Goal: Answer question/provide support

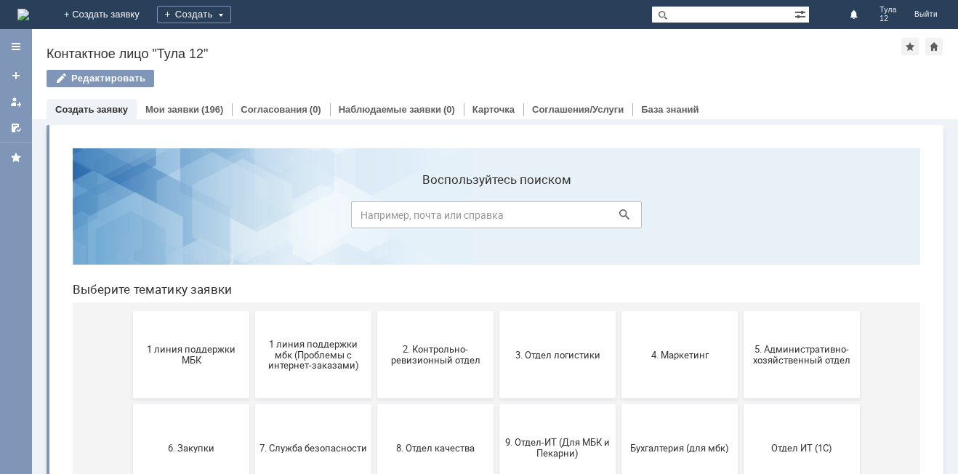
click at [619, 217] on icon at bounding box center [624, 214] width 10 height 10
click at [426, 217] on input at bounding box center [496, 214] width 291 height 27
type input "заявление о возврате товара"
click at [619, 210] on icon at bounding box center [624, 214] width 10 height 10
click at [225, 371] on button "1 линия поддержки МБК" at bounding box center [191, 354] width 116 height 87
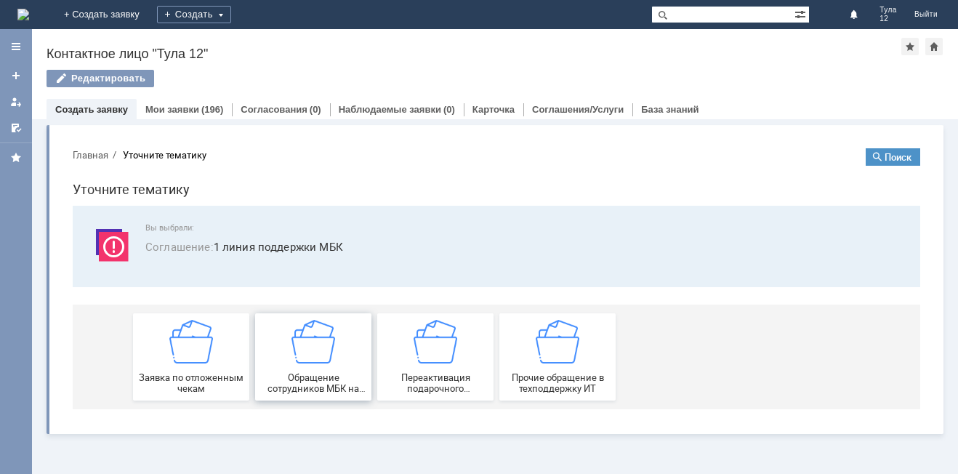
click at [313, 362] on img at bounding box center [313, 342] width 44 height 44
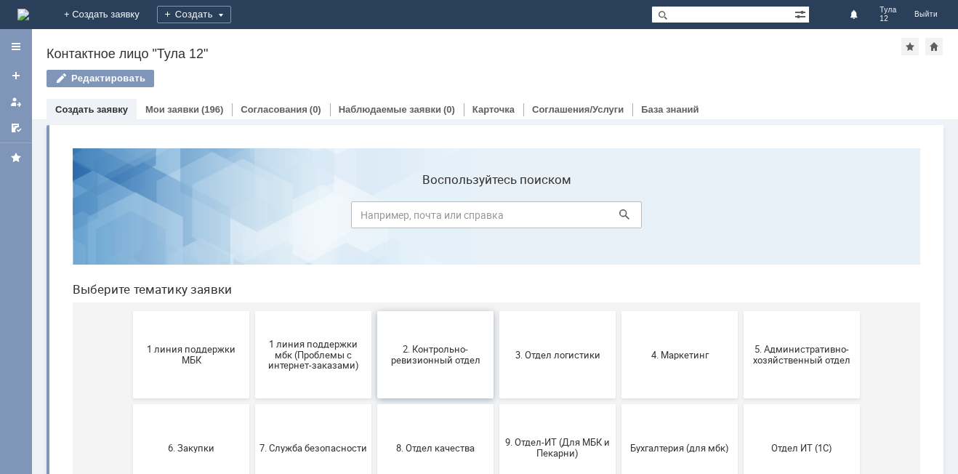
click at [461, 376] on button "2. Контрольно-ревизионный отдел" at bounding box center [435, 354] width 116 height 87
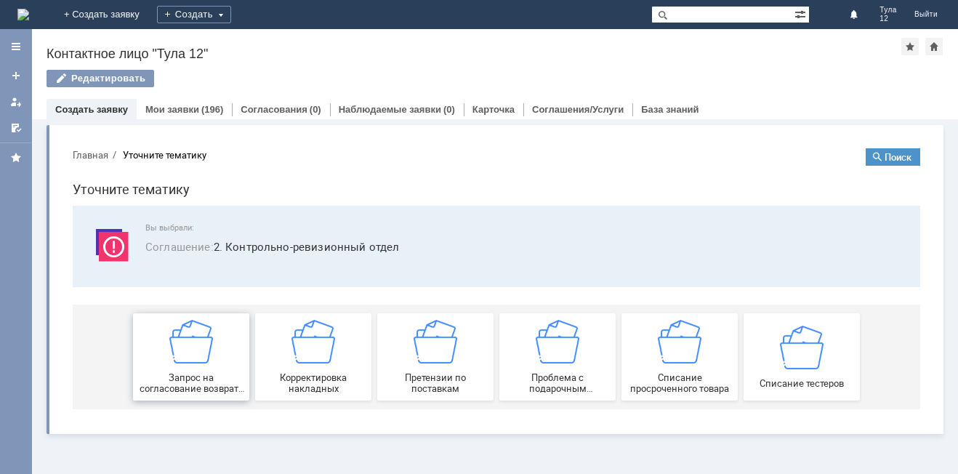
click at [182, 337] on img at bounding box center [191, 342] width 44 height 44
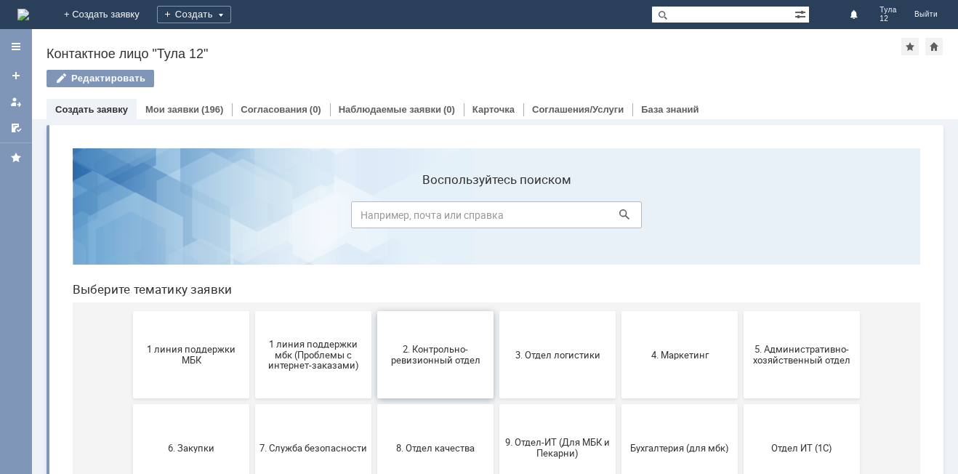
click at [440, 381] on button "2. Контрольно-ревизионный отдел" at bounding box center [435, 354] width 116 height 87
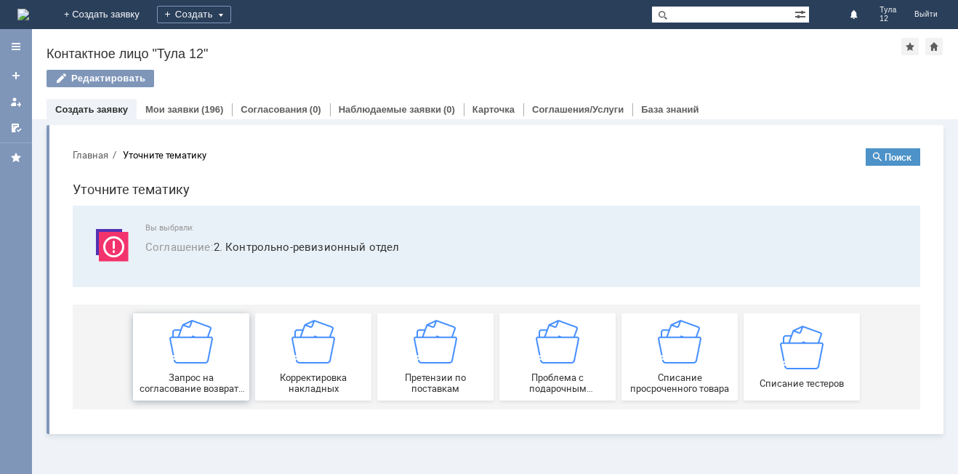
click at [198, 352] on img at bounding box center [191, 342] width 44 height 44
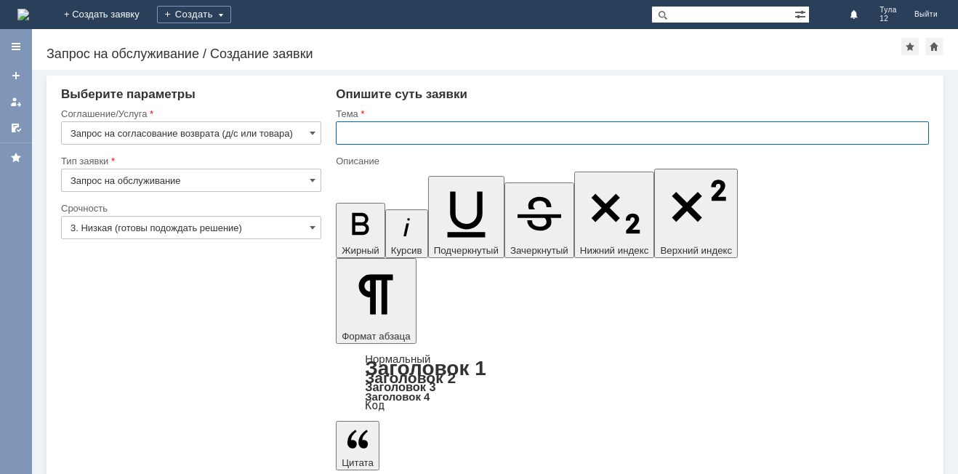
click at [375, 137] on input "text" at bounding box center [632, 132] width 593 height 23
type input "МБК Тула-12"
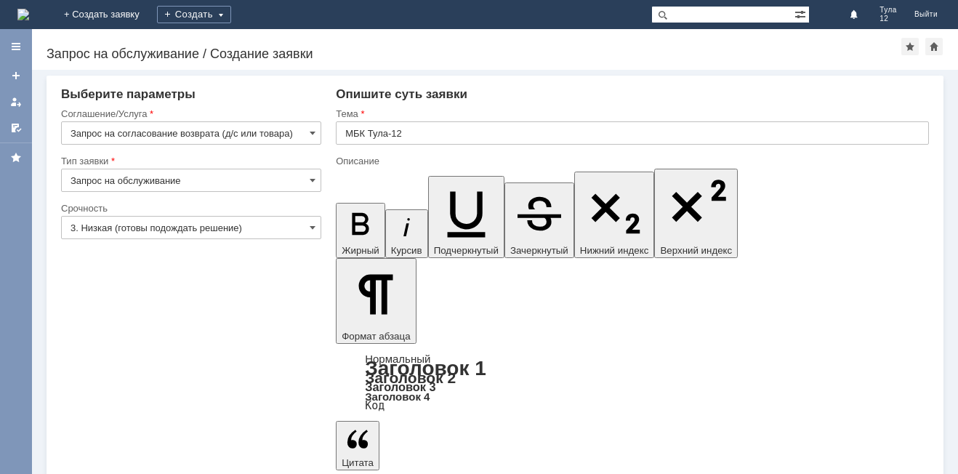
drag, startPoint x: 575, startPoint y: 3876, endPoint x: 581, endPoint y: 3900, distance: 24.5
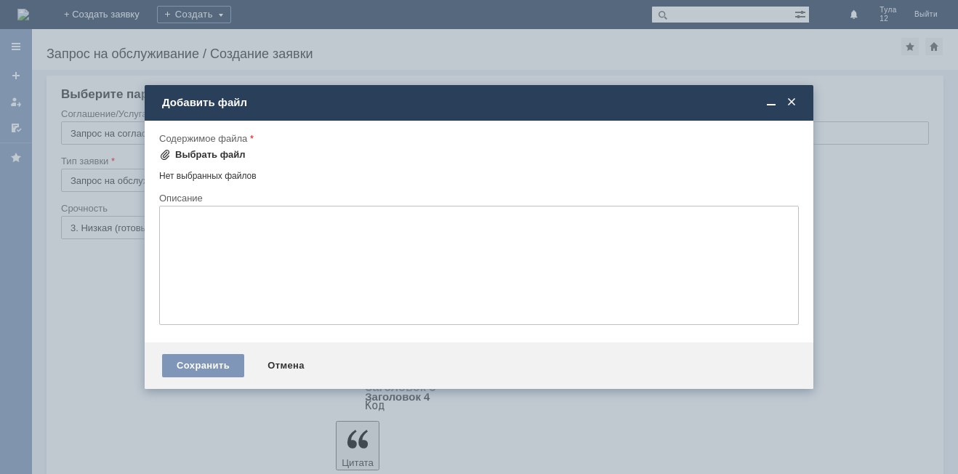
click at [229, 157] on div "Выбрать файл" at bounding box center [210, 155] width 70 height 12
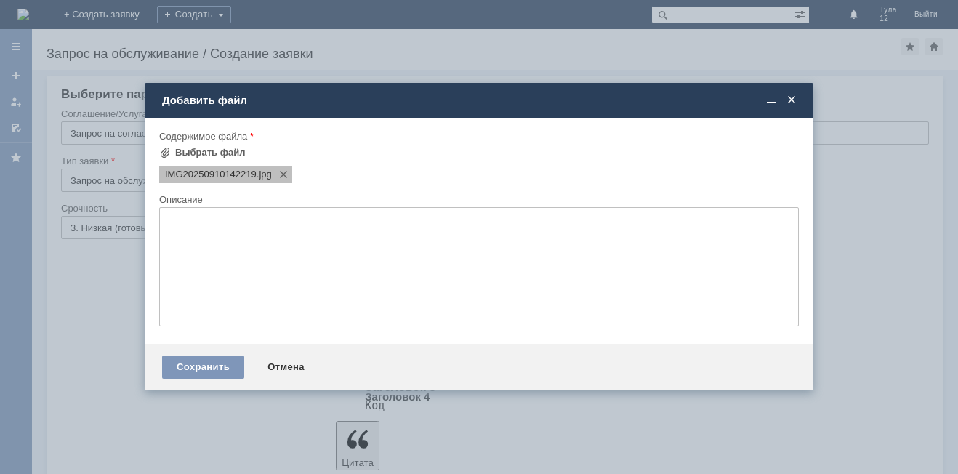
click at [210, 172] on span "IMG20250910142219" at bounding box center [211, 175] width 92 height 12
click at [321, 262] on textarea at bounding box center [478, 266] width 639 height 119
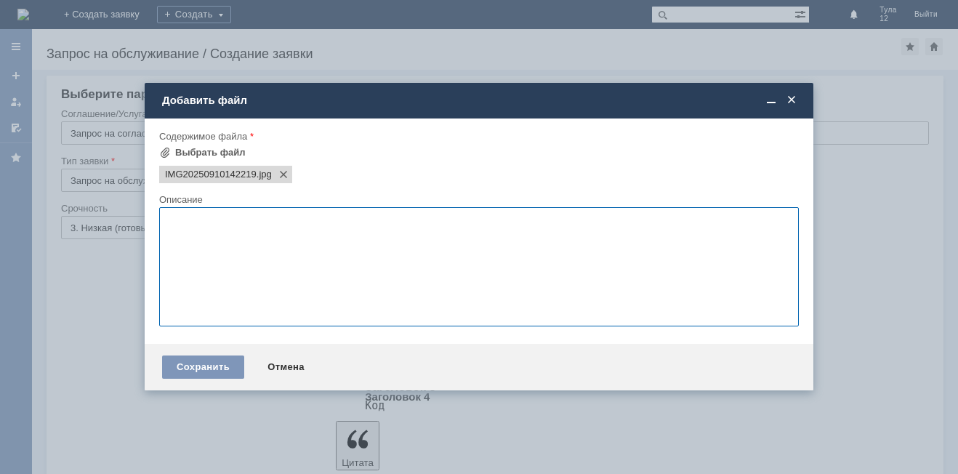
click at [790, 102] on span at bounding box center [791, 100] width 15 height 13
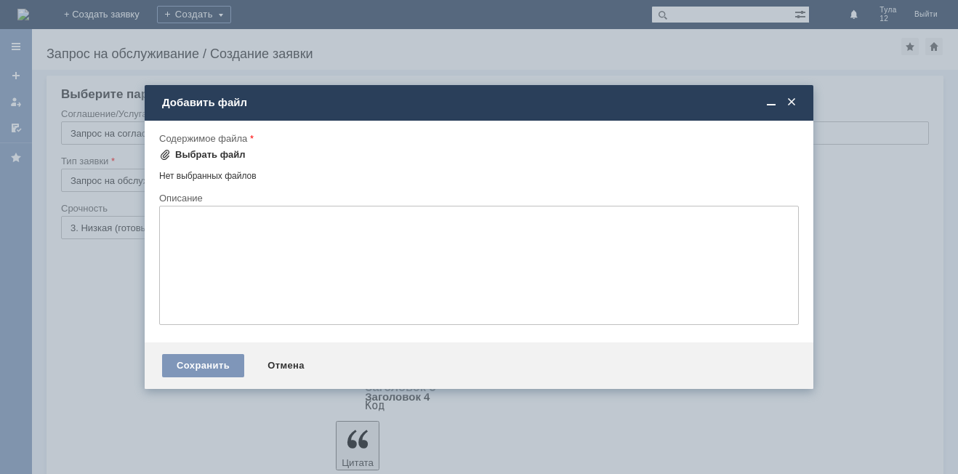
click at [192, 156] on div "Выбрать файл" at bounding box center [210, 155] width 70 height 12
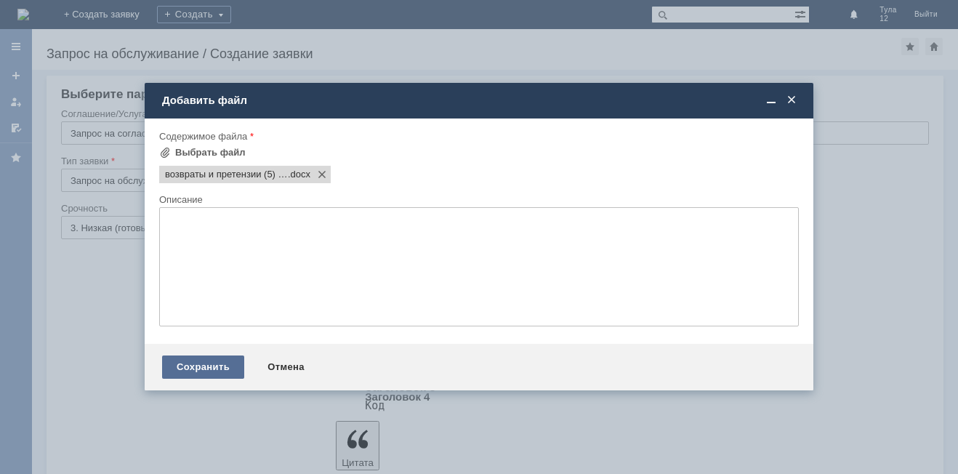
click at [191, 363] on div "Сохранить" at bounding box center [203, 366] width 82 height 23
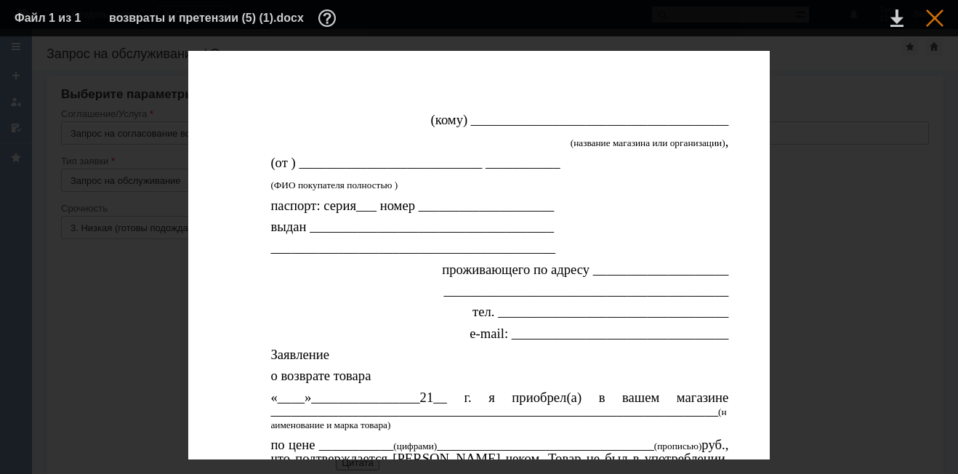
click at [937, 19] on div at bounding box center [934, 17] width 17 height 17
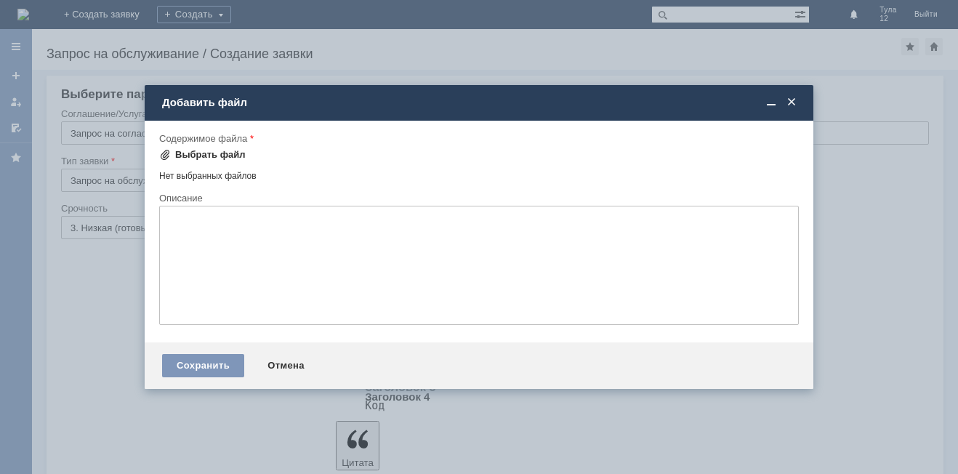
click at [222, 158] on div "Выбрать файл" at bounding box center [210, 155] width 70 height 12
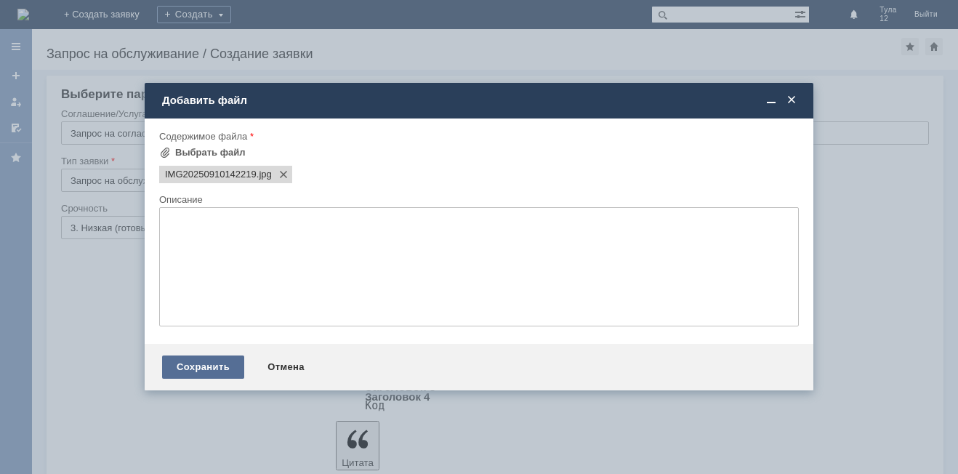
click at [213, 369] on div "Сохранить" at bounding box center [203, 366] width 82 height 23
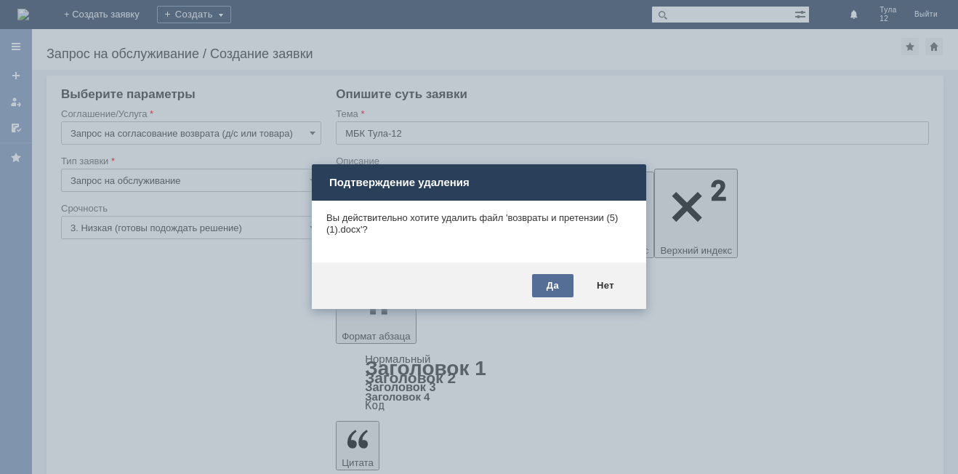
click at [565, 280] on div "Да" at bounding box center [552, 285] width 41 height 23
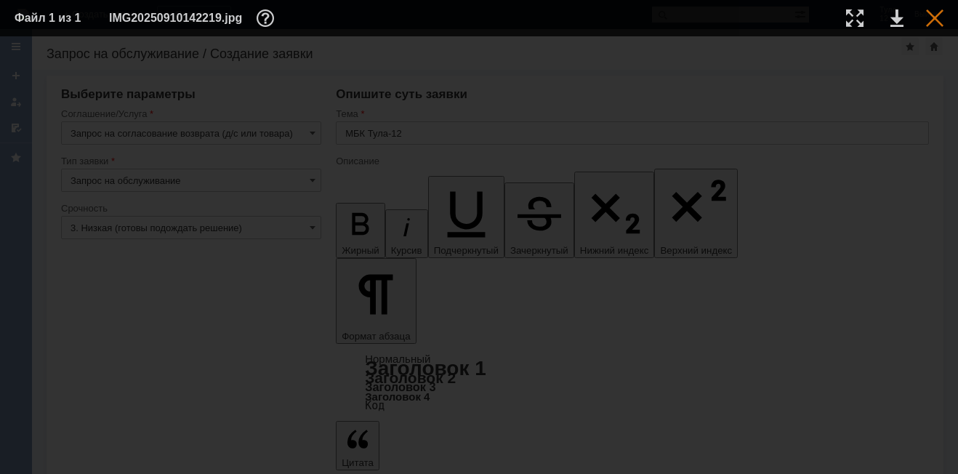
click at [936, 22] on div at bounding box center [934, 17] width 17 height 17
